Goal: Task Accomplishment & Management: Manage account settings

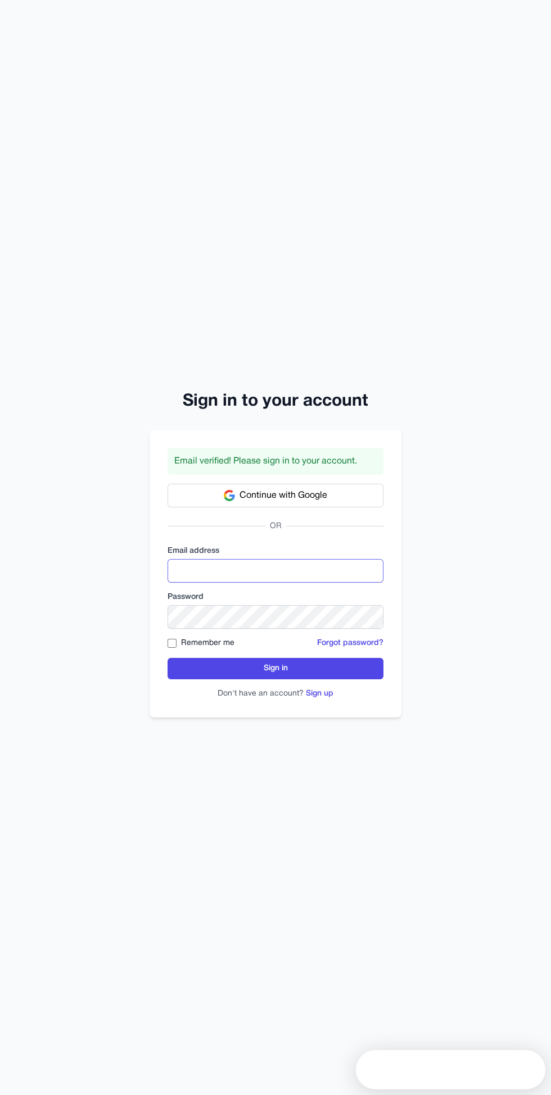
click at [330, 583] on input "email" at bounding box center [275, 571] width 216 height 24
click button "Sign in" at bounding box center [275, 668] width 216 height 21
click at [345, 649] on button "Forgot password?" at bounding box center [350, 643] width 66 height 11
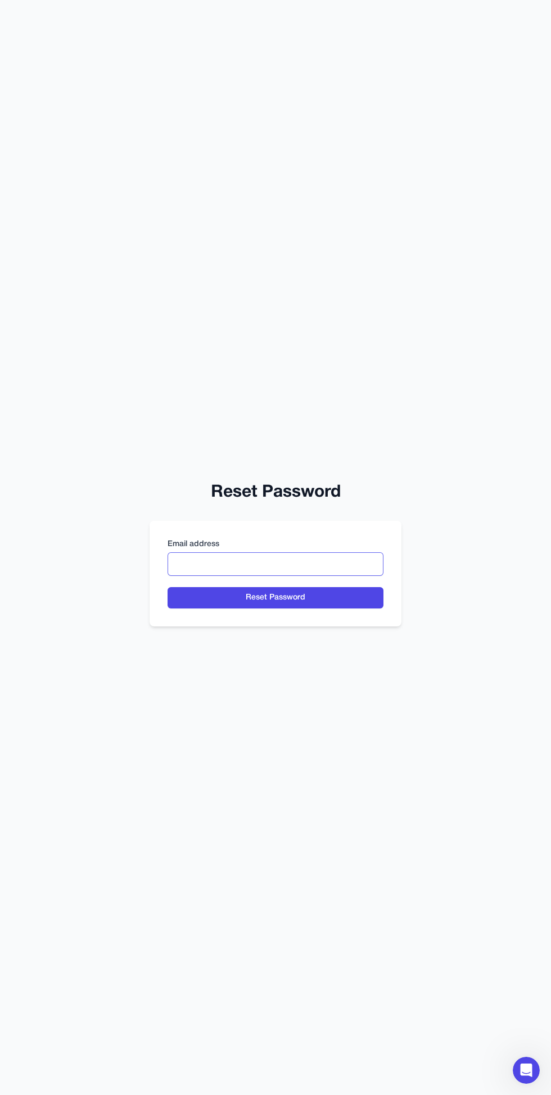
click at [348, 576] on input "email" at bounding box center [275, 564] width 216 height 24
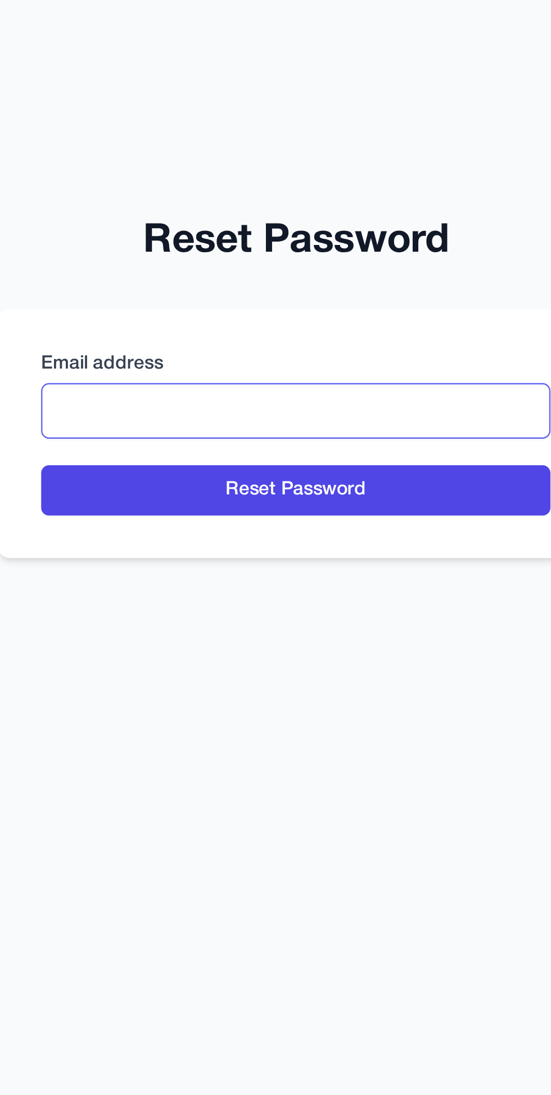
type input "**********"
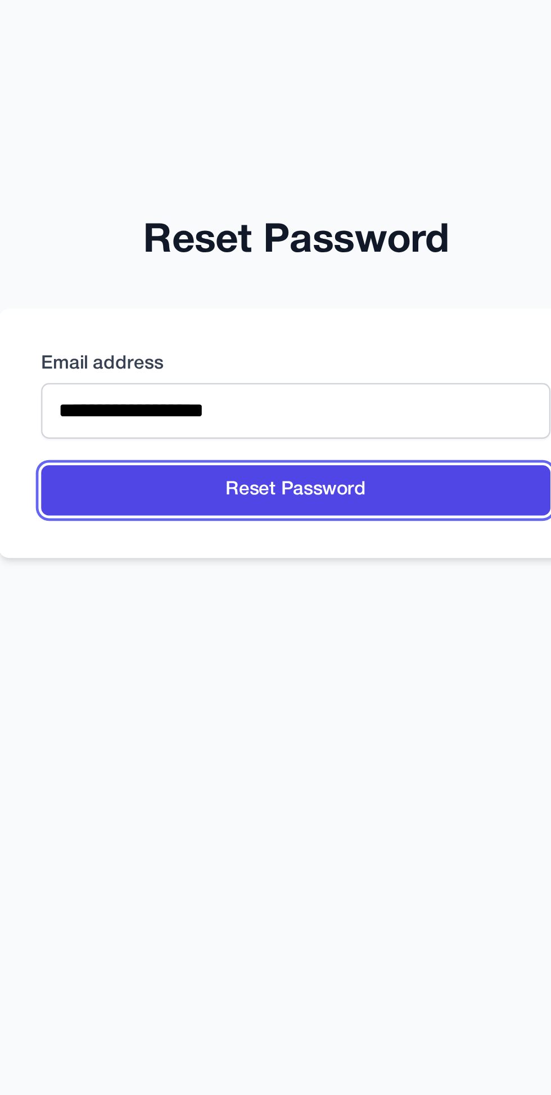
click at [341, 609] on button "Reset Password" at bounding box center [275, 597] width 216 height 21
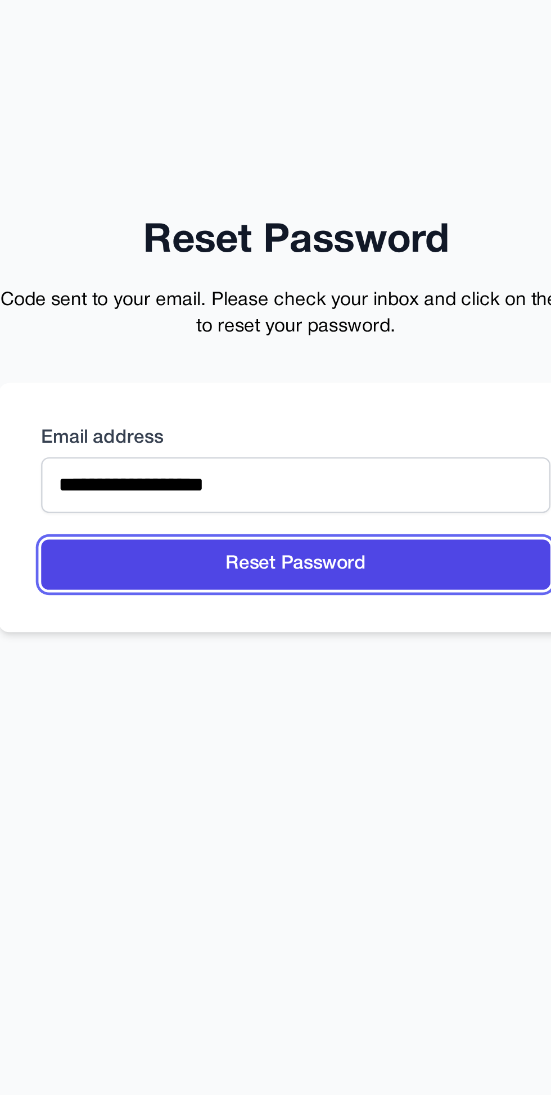
click at [336, 624] on button "Reset Password" at bounding box center [275, 613] width 216 height 21
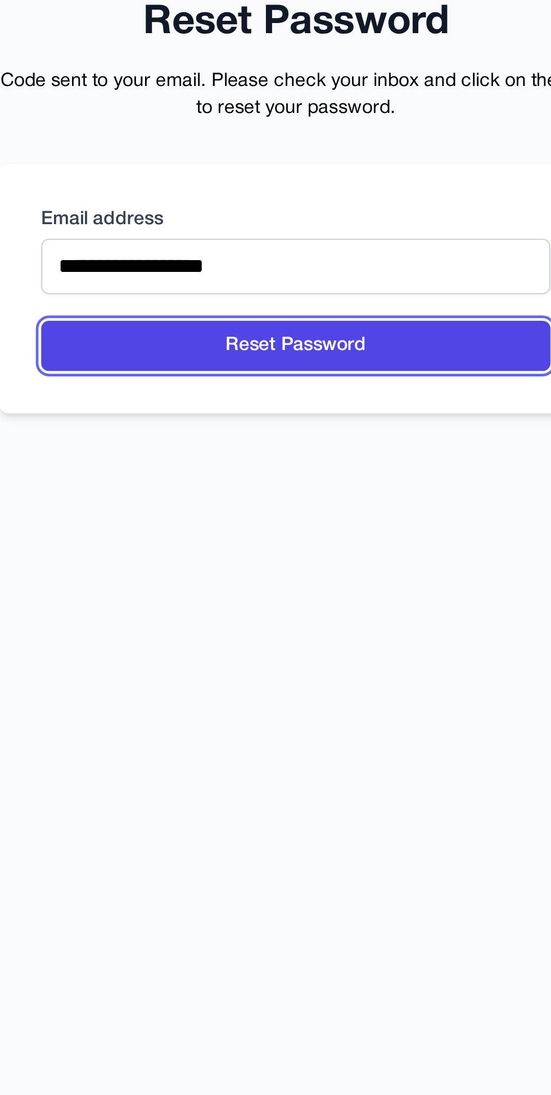
click at [333, 624] on button "Reset Password" at bounding box center [275, 613] width 216 height 21
